Goal: Navigation & Orientation: Go to known website

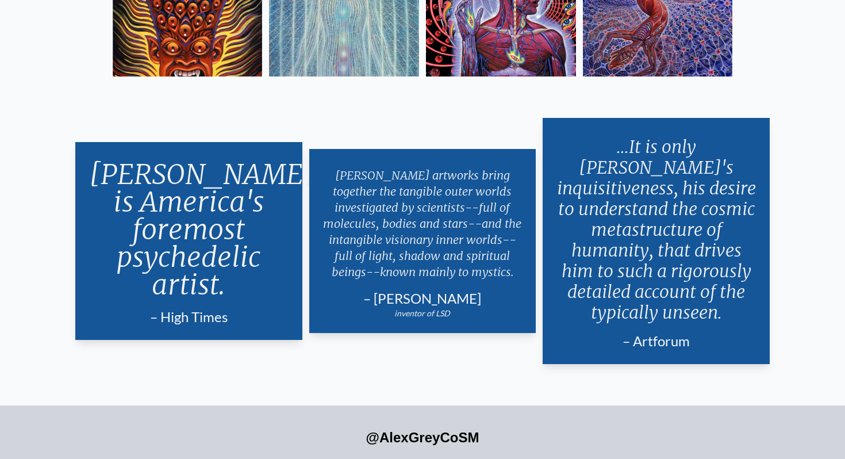
scroll to position [2238, 0]
